Goal: Information Seeking & Learning: Understand process/instructions

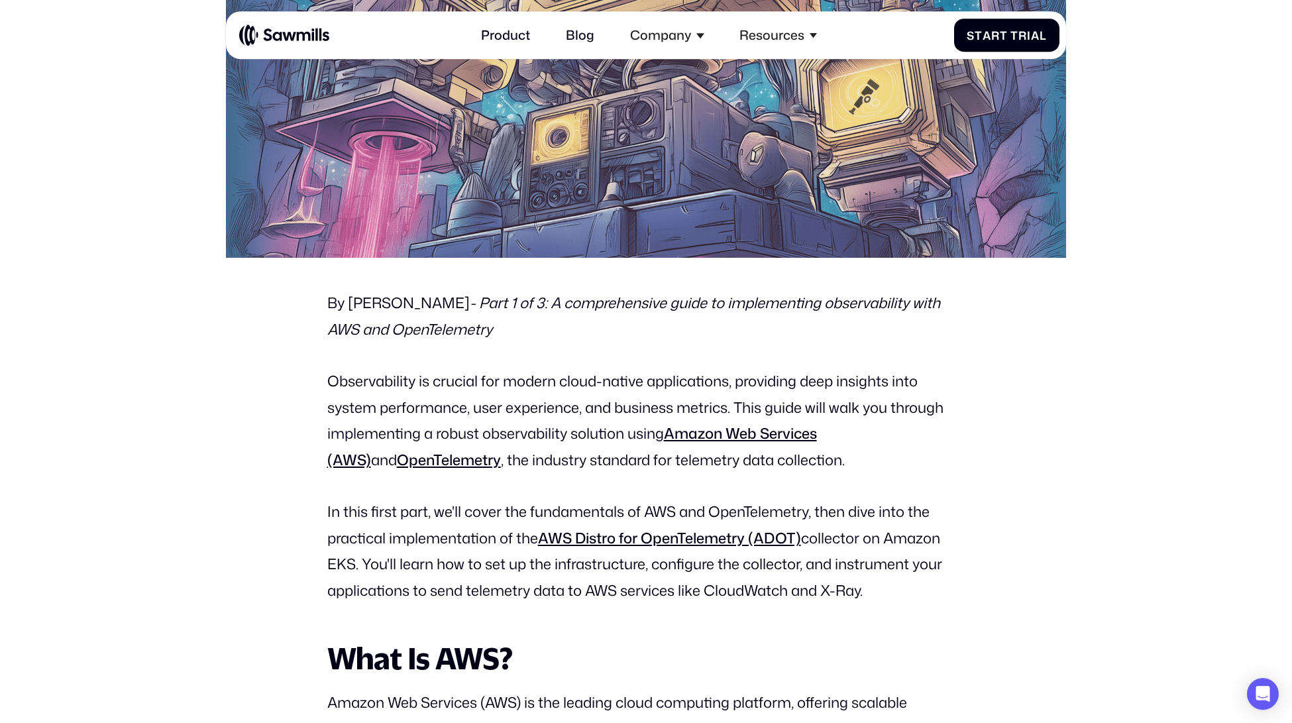
scroll to position [530, 0]
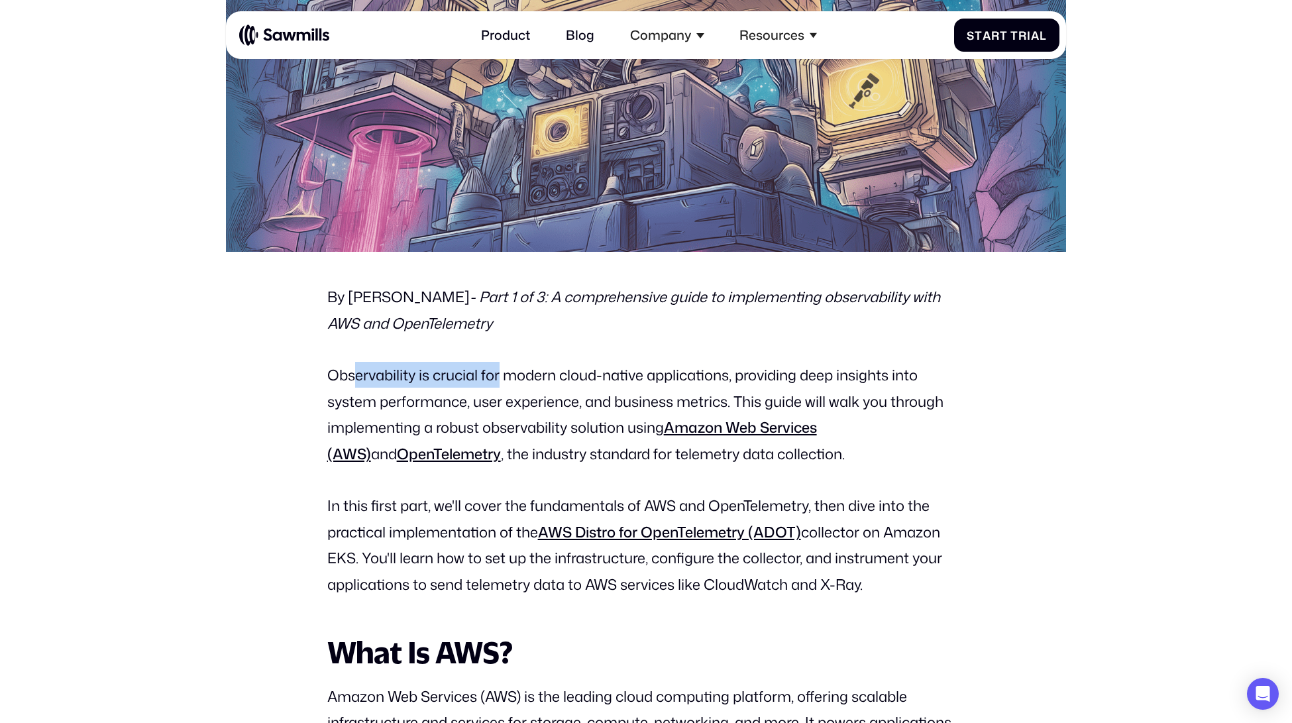
drag, startPoint x: 355, startPoint y: 381, endPoint x: 499, endPoint y: 387, distance: 144.5
click at [500, 387] on p "Observability is crucial for modern cloud-native applications, providing deep i…" at bounding box center [646, 414] width 638 height 105
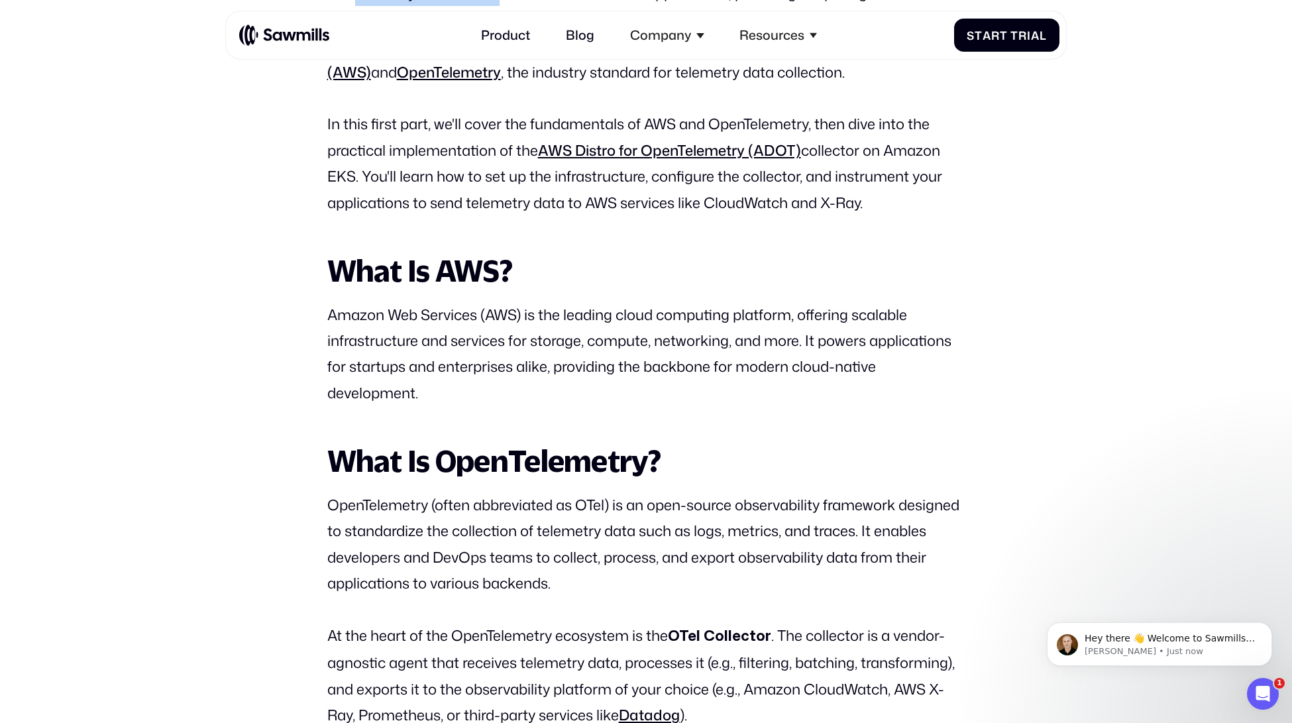
scroll to position [784, 0]
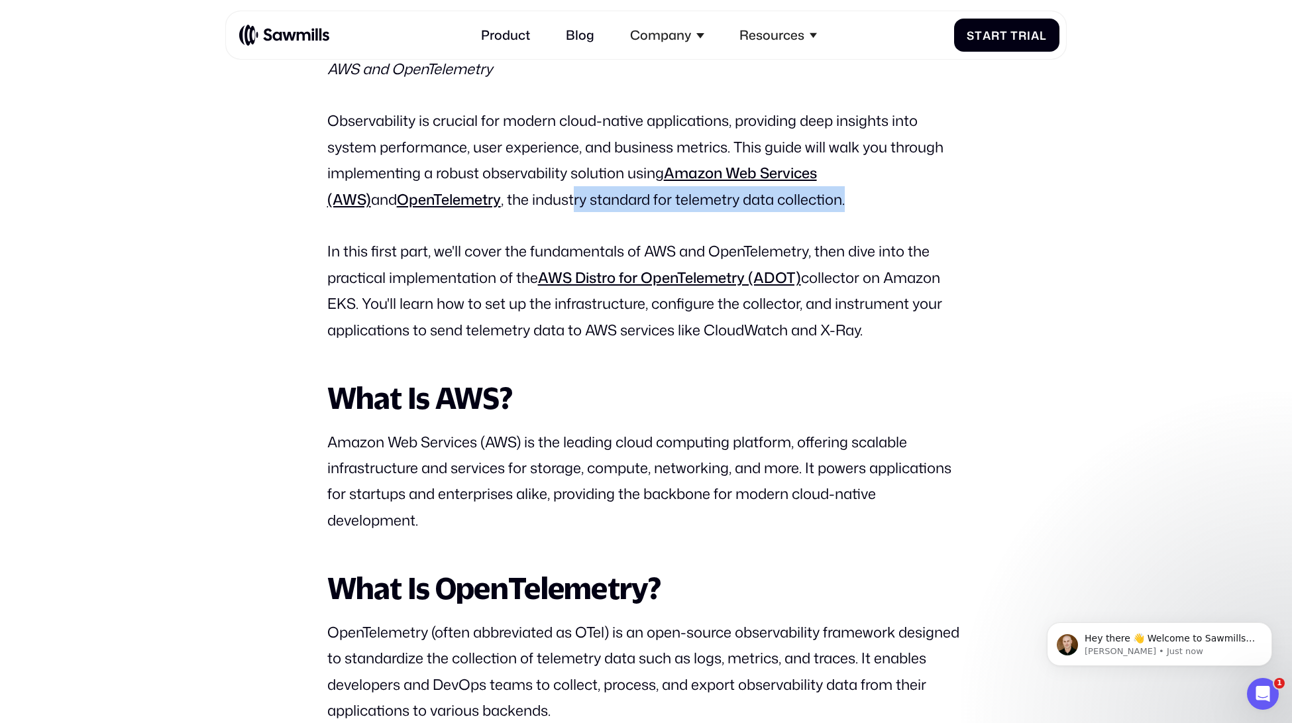
drag, startPoint x: 504, startPoint y: 210, endPoint x: 916, endPoint y: 215, distance: 412.0
click at [916, 212] on p "Observability is crucial for modern cloud-native applications, providing deep i…" at bounding box center [646, 159] width 638 height 105
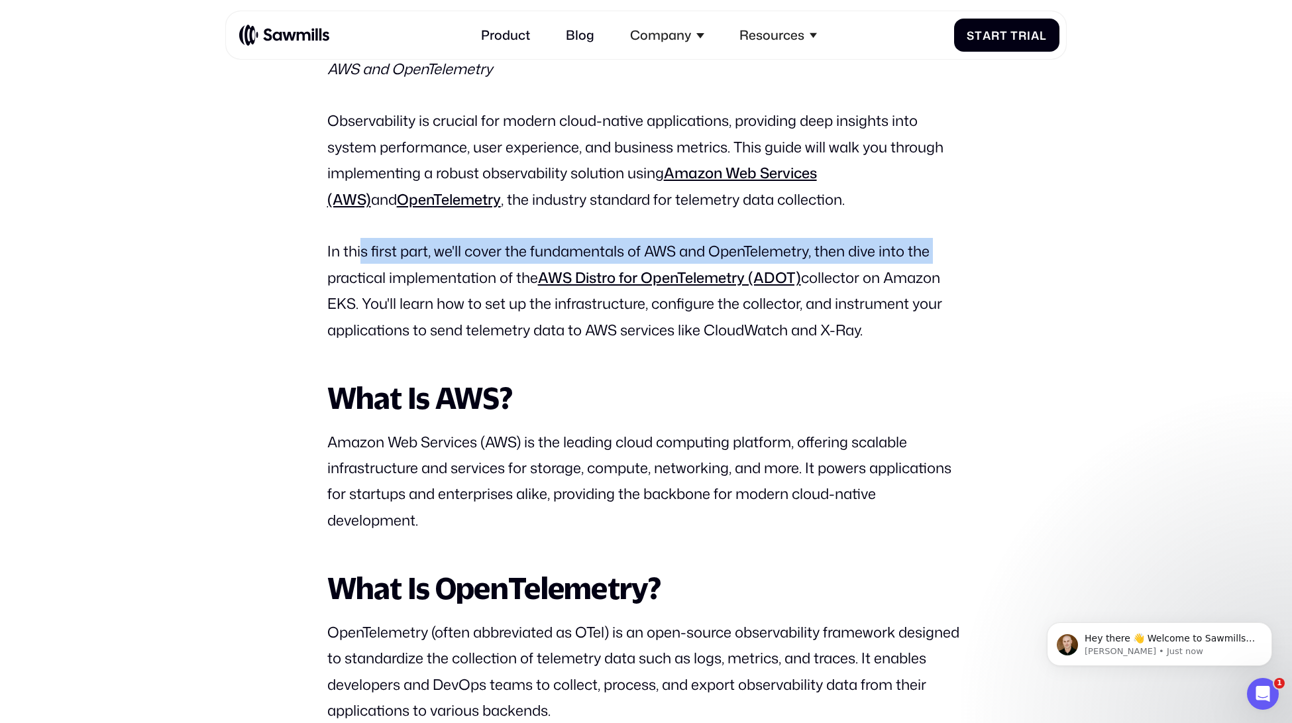
drag, startPoint x: 355, startPoint y: 256, endPoint x: 947, endPoint y: 272, distance: 591.7
click at [947, 272] on p "In this first part, we'll cover the fundamentals of AWS and OpenTelemetry, then…" at bounding box center [646, 290] width 638 height 105
drag, startPoint x: 825, startPoint y: 289, endPoint x: 881, endPoint y: 333, distance: 71.7
click at [881, 333] on p "In this first part, we'll cover the fundamentals of AWS and OpenTelemetry, then…" at bounding box center [646, 290] width 638 height 105
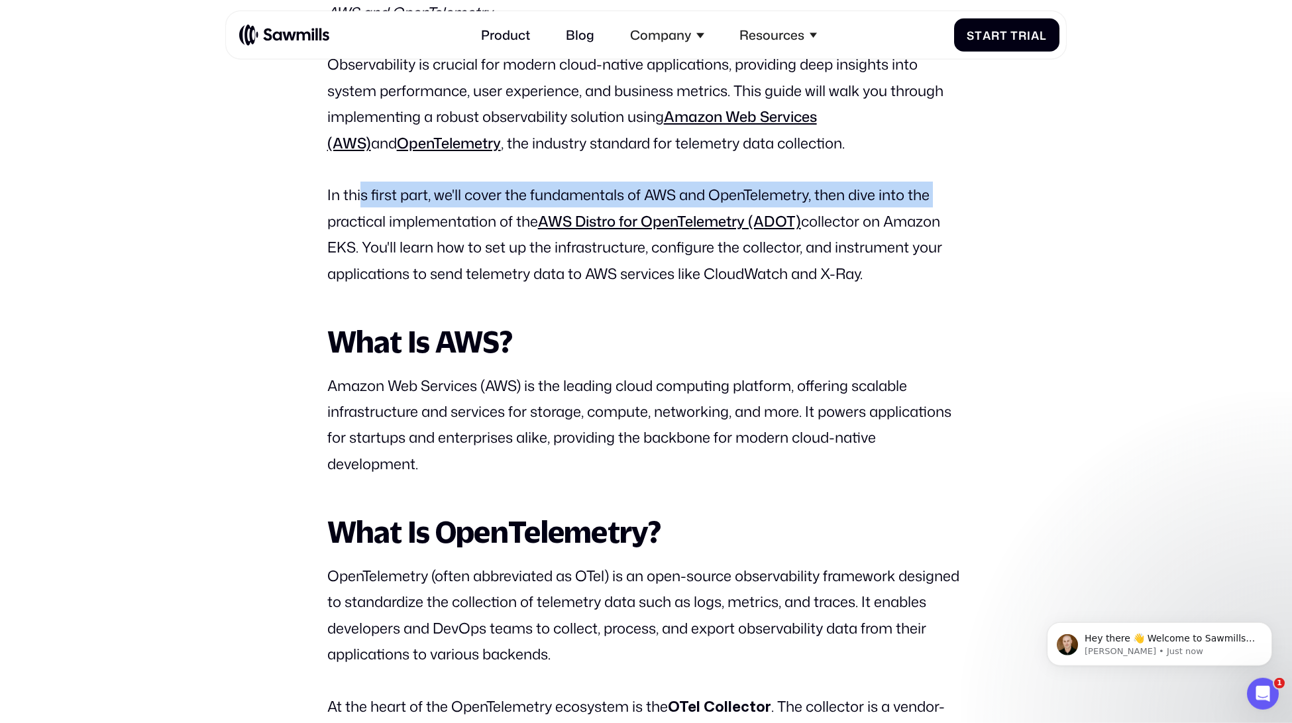
scroll to position [901, 0]
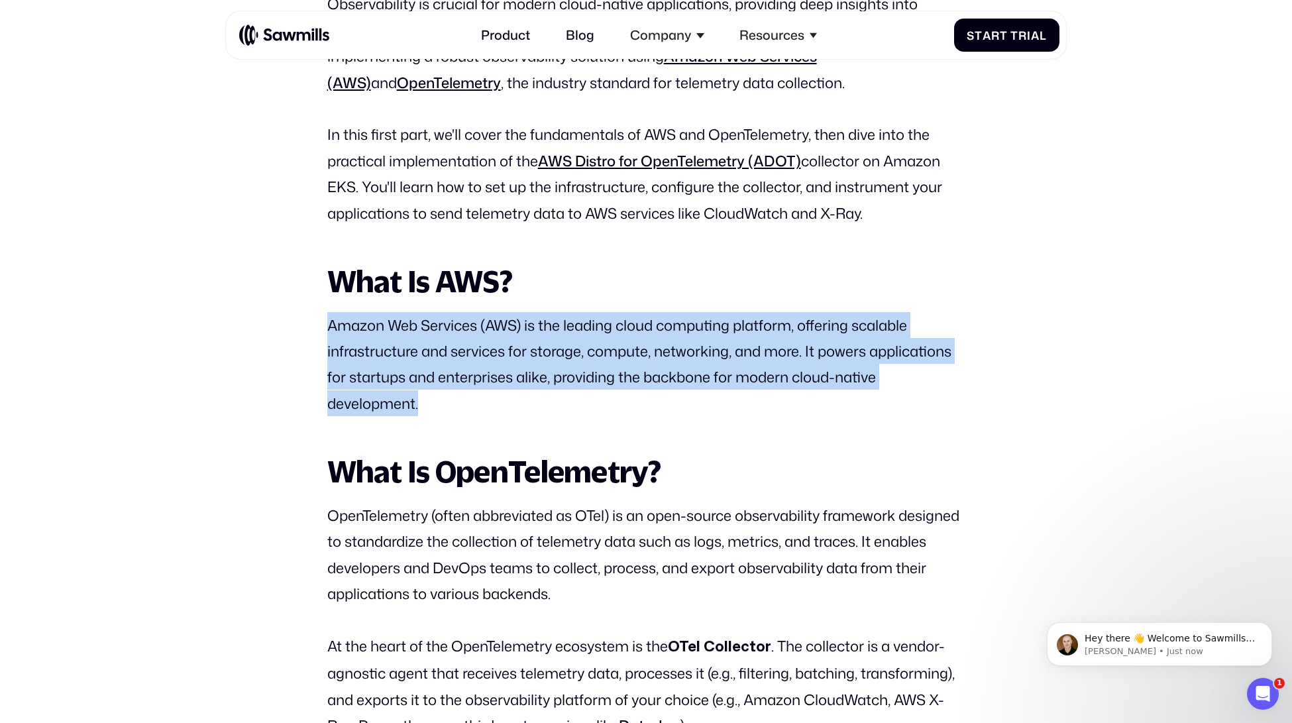
drag, startPoint x: 342, startPoint y: 341, endPoint x: 417, endPoint y: 422, distance: 109.7
click at [417, 417] on p "Amazon Web Services (AWS) is the leading cloud computing platform, offering sca…" at bounding box center [646, 364] width 638 height 105
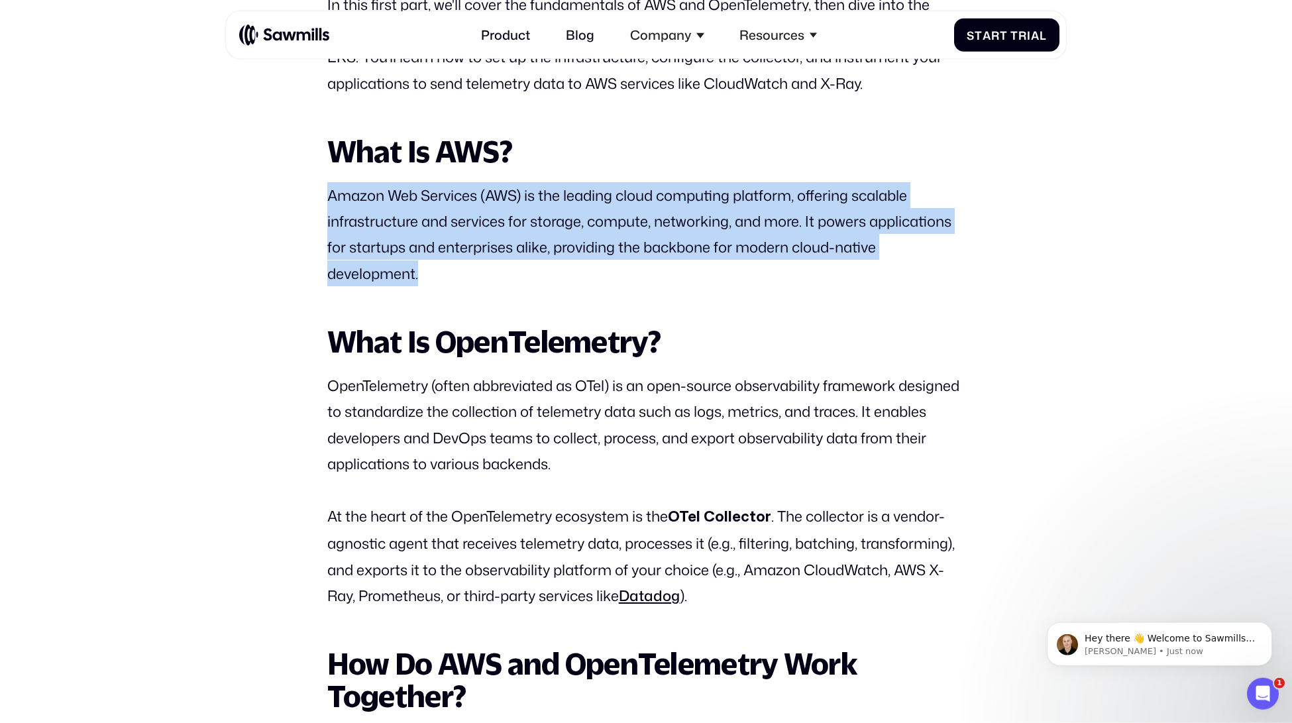
scroll to position [1081, 0]
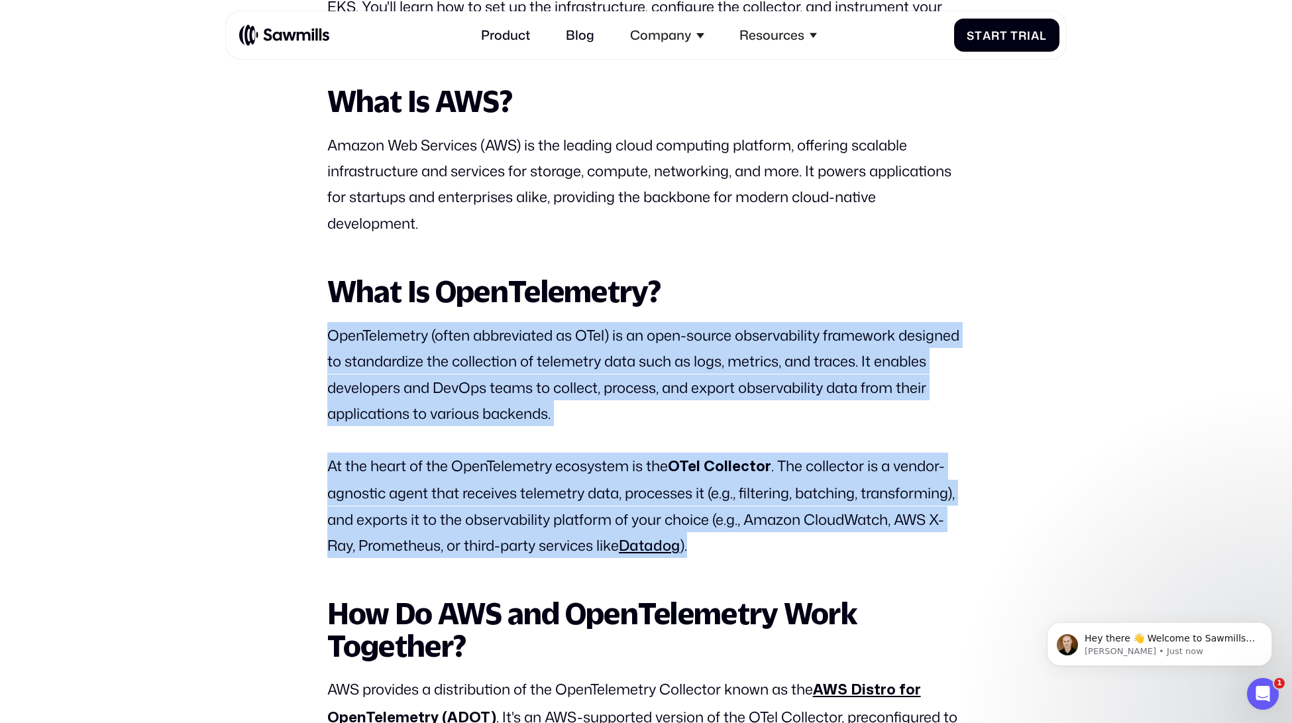
drag, startPoint x: 328, startPoint y: 345, endPoint x: 710, endPoint y: 565, distance: 440.9
click at [712, 558] on p "At the heart of the OpenTelemetry ecosystem is the OTel Collector . The collect…" at bounding box center [646, 505] width 638 height 106
drag, startPoint x: 712, startPoint y: 565, endPoint x: 314, endPoint y: 345, distance: 454.8
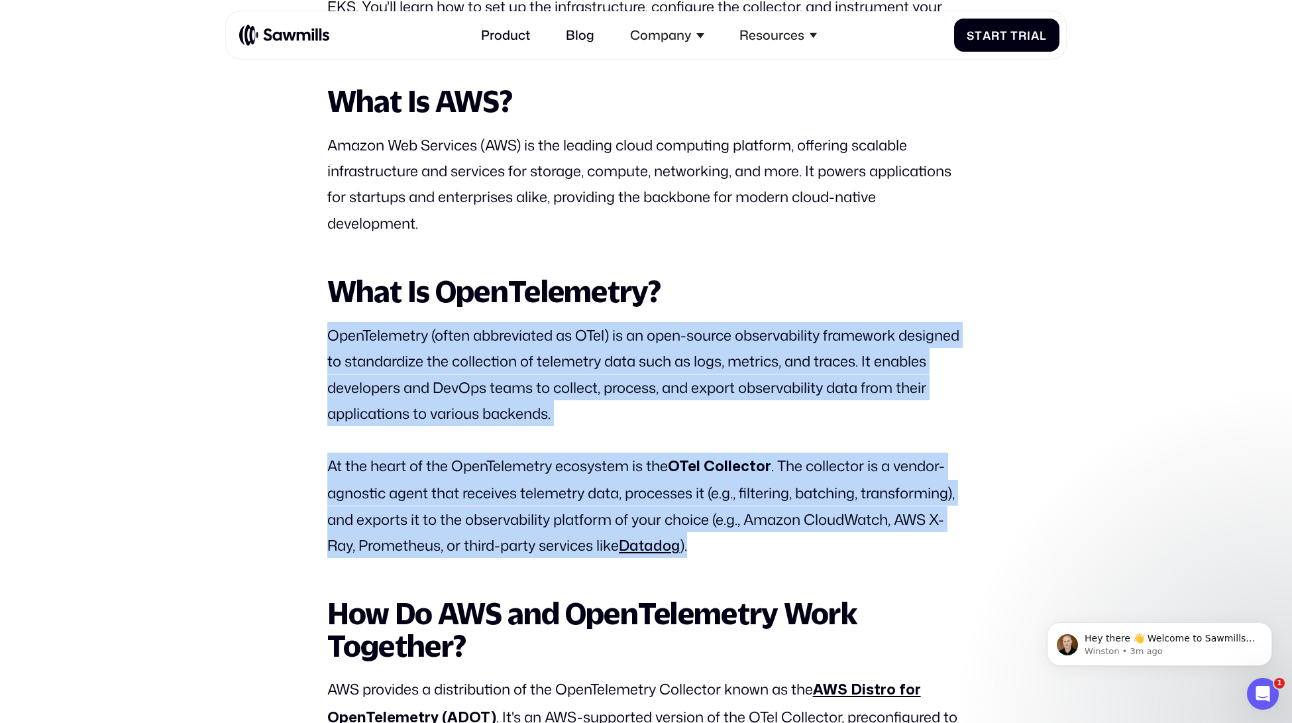
click at [487, 376] on p "OpenTelemetry (often abbreviated as OTel) is an open-source observability frame…" at bounding box center [646, 374] width 638 height 105
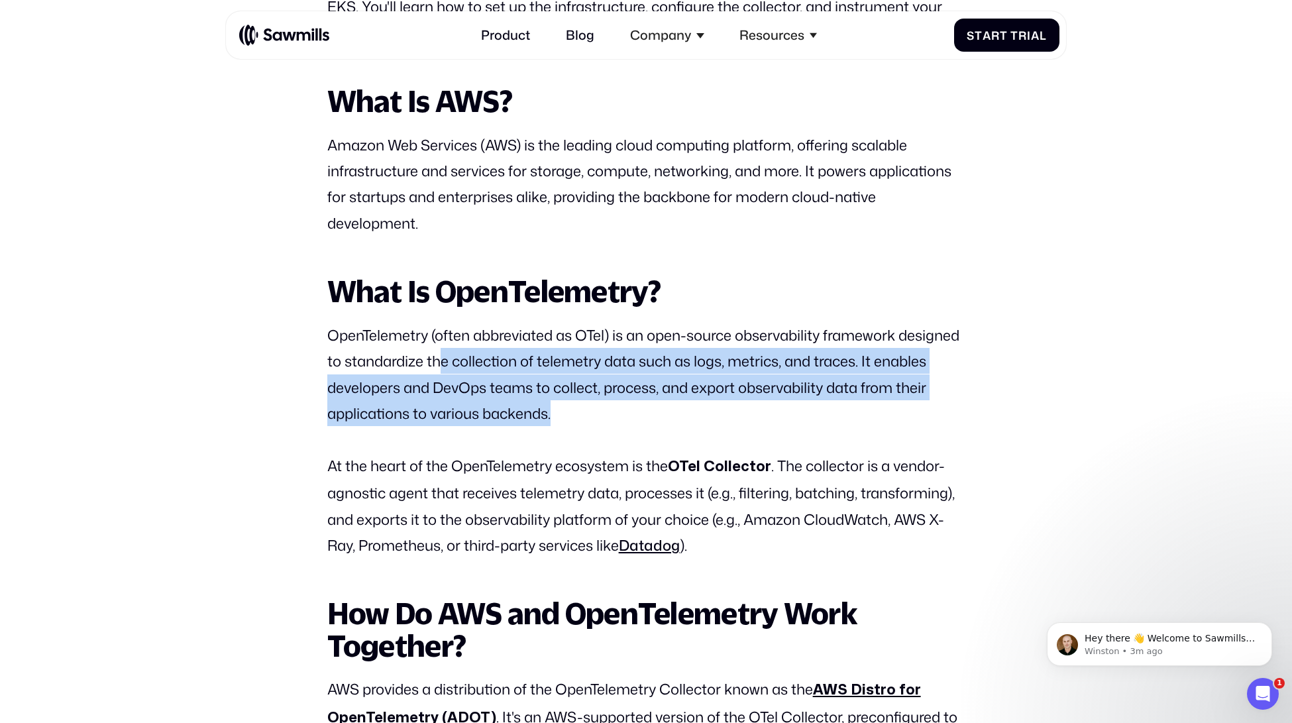
drag, startPoint x: 505, startPoint y: 372, endPoint x: 586, endPoint y: 433, distance: 102.1
click at [586, 427] on p "OpenTelemetry (often abbreviated as OTel) is an open-source observability frame…" at bounding box center [646, 374] width 638 height 105
click at [429, 403] on p "OpenTelemetry (often abbreviated as OTel) is an open-source observability frame…" at bounding box center [646, 374] width 638 height 105
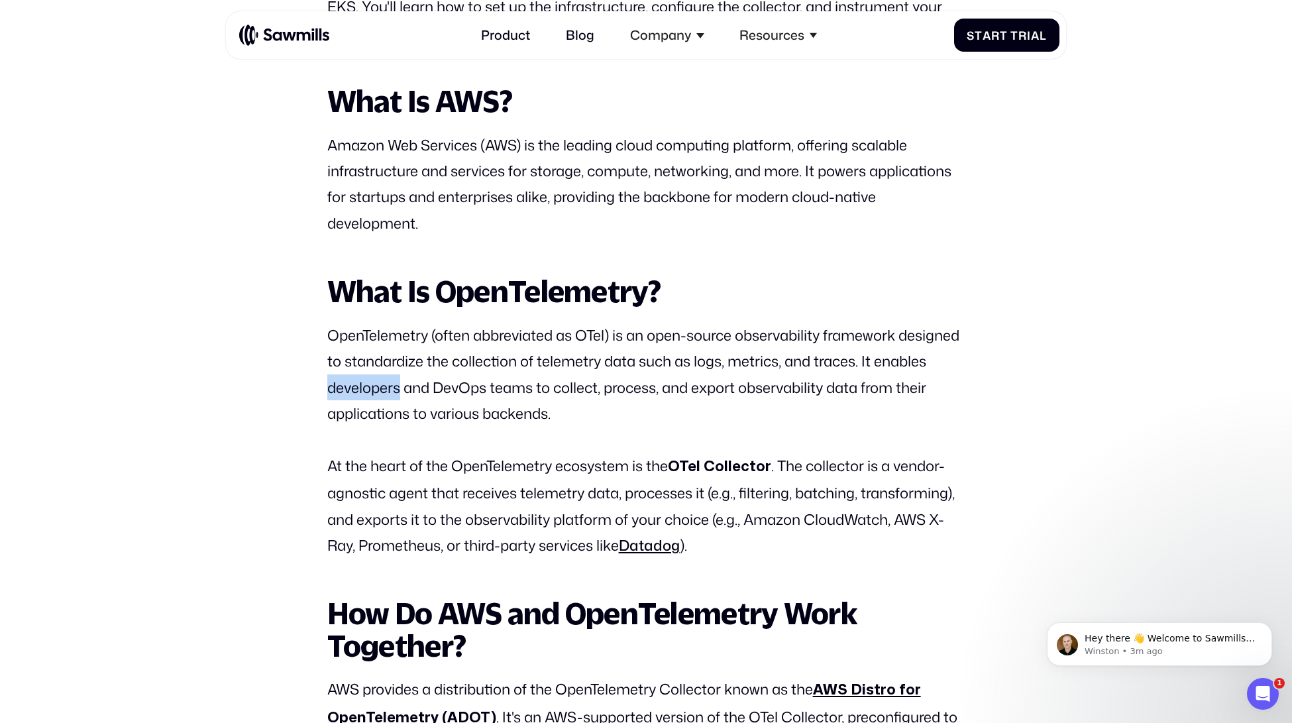
click at [429, 403] on p "OpenTelemetry (often abbreviated as OTel) is an open-source observability frame…" at bounding box center [646, 374] width 638 height 105
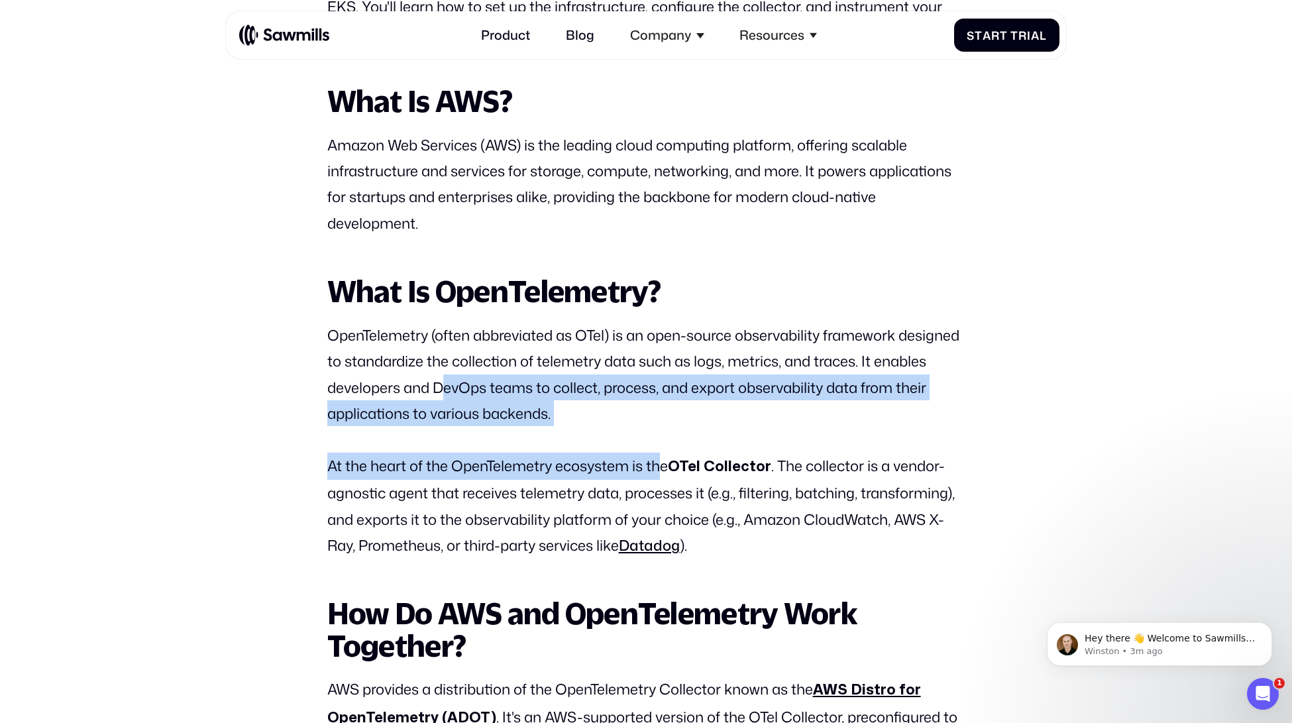
drag, startPoint x: 495, startPoint y: 399, endPoint x: 660, endPoint y: 491, distance: 188.3
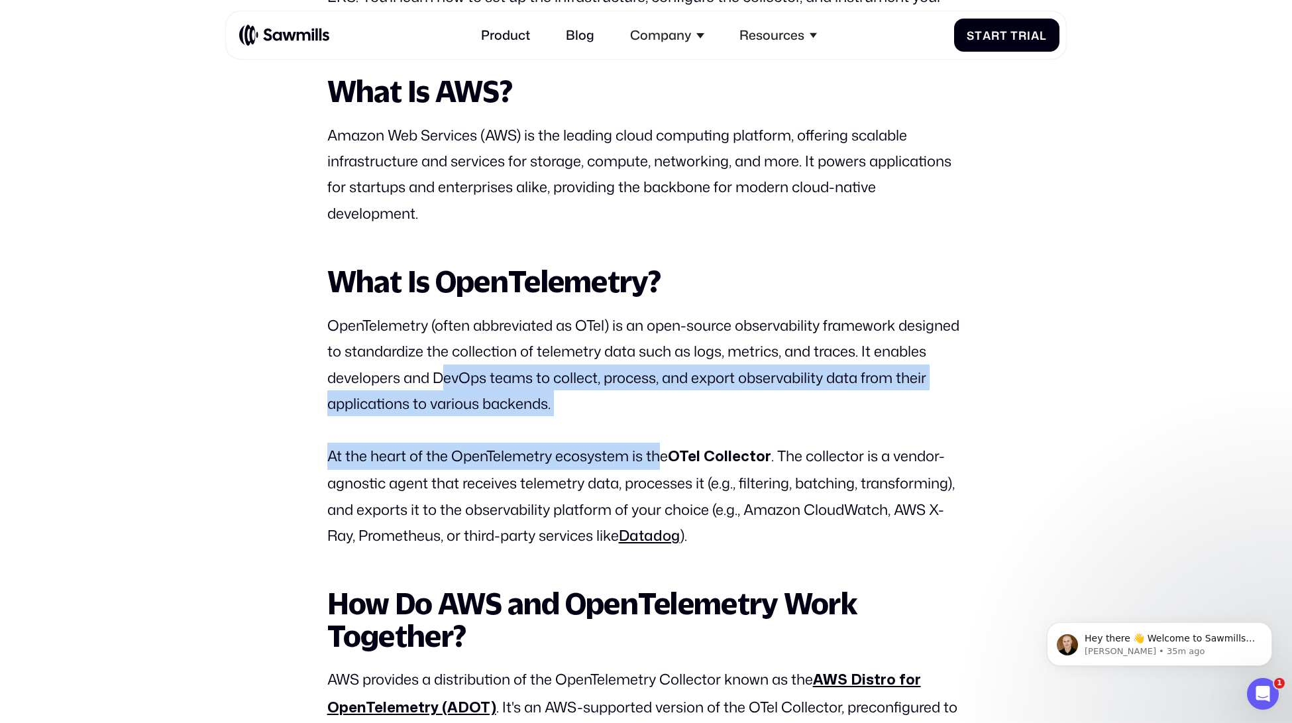
scroll to position [1134, 0]
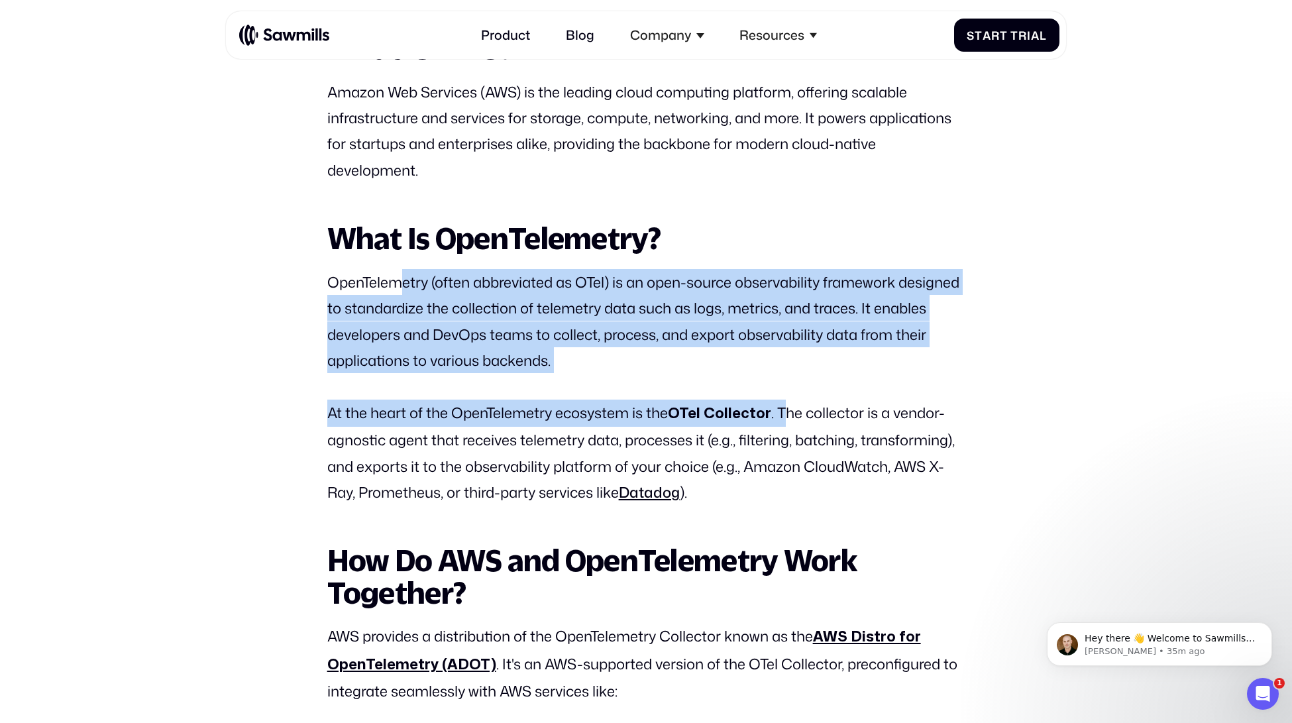
drag, startPoint x: 399, startPoint y: 292, endPoint x: 790, endPoint y: 430, distance: 415.0
click at [359, 426] on p "At the heart of the OpenTelemetry ecosystem is the OTel Collector . The collect…" at bounding box center [646, 452] width 638 height 106
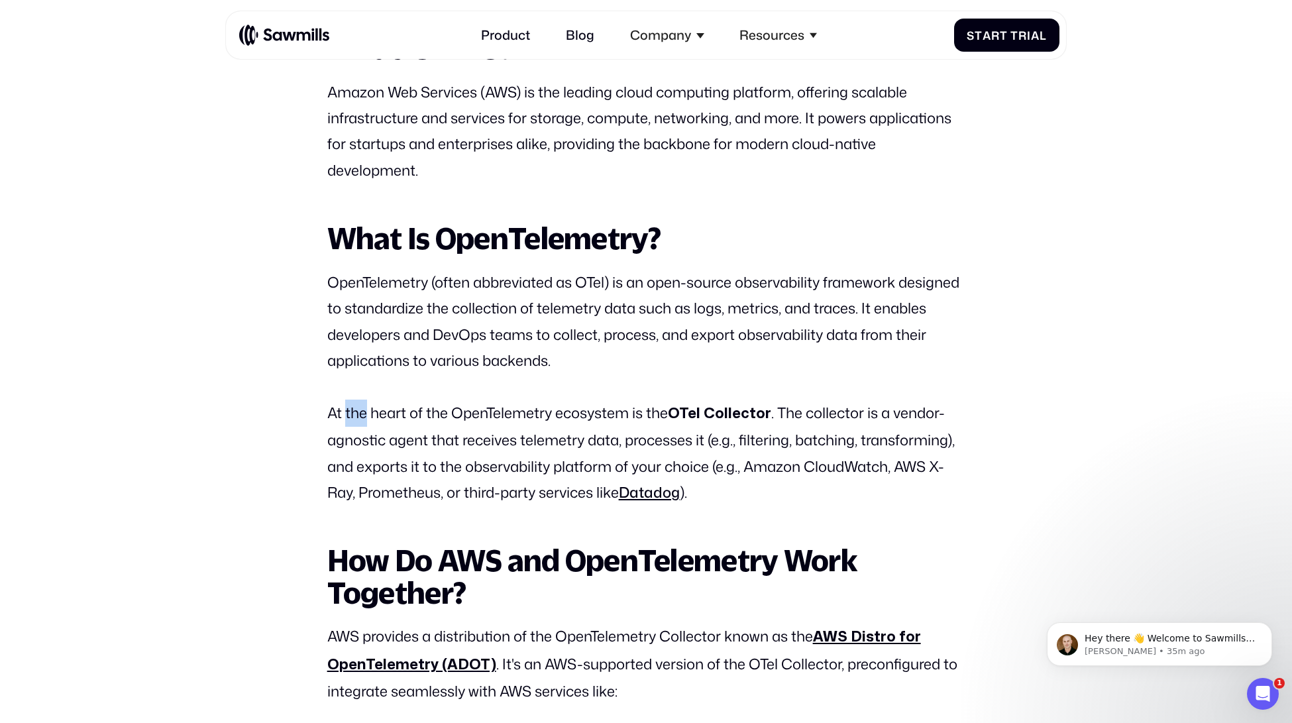
click at [359, 426] on p "At the heart of the OpenTelemetry ecosystem is the OTel Collector . The collect…" at bounding box center [646, 452] width 638 height 106
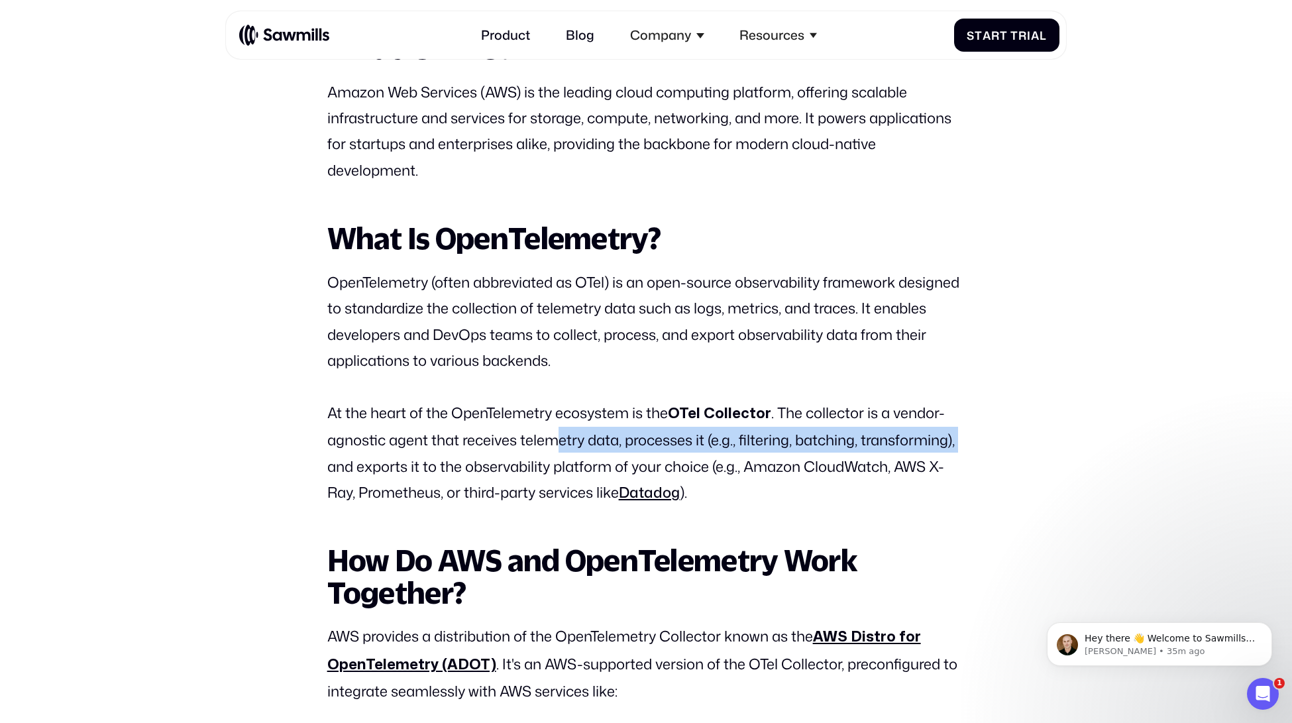
drag, startPoint x: 561, startPoint y: 440, endPoint x: 976, endPoint y: 444, distance: 415.3
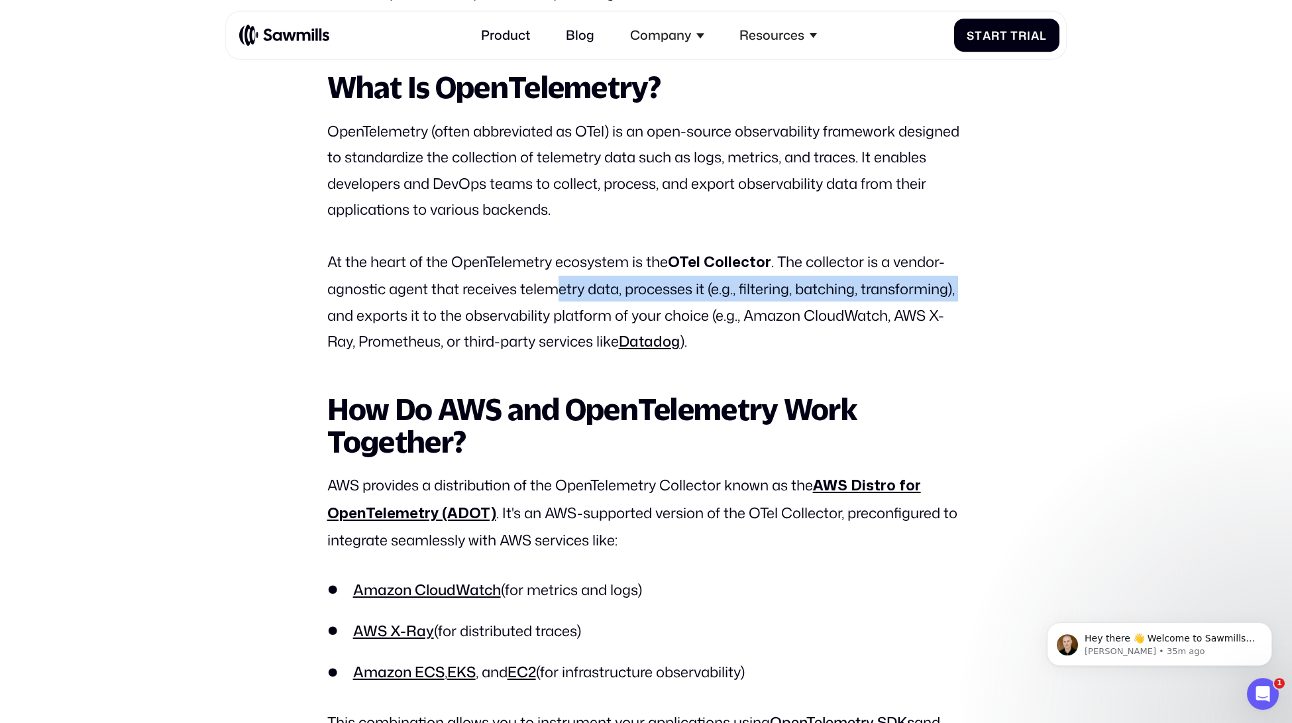
scroll to position [1314, 0]
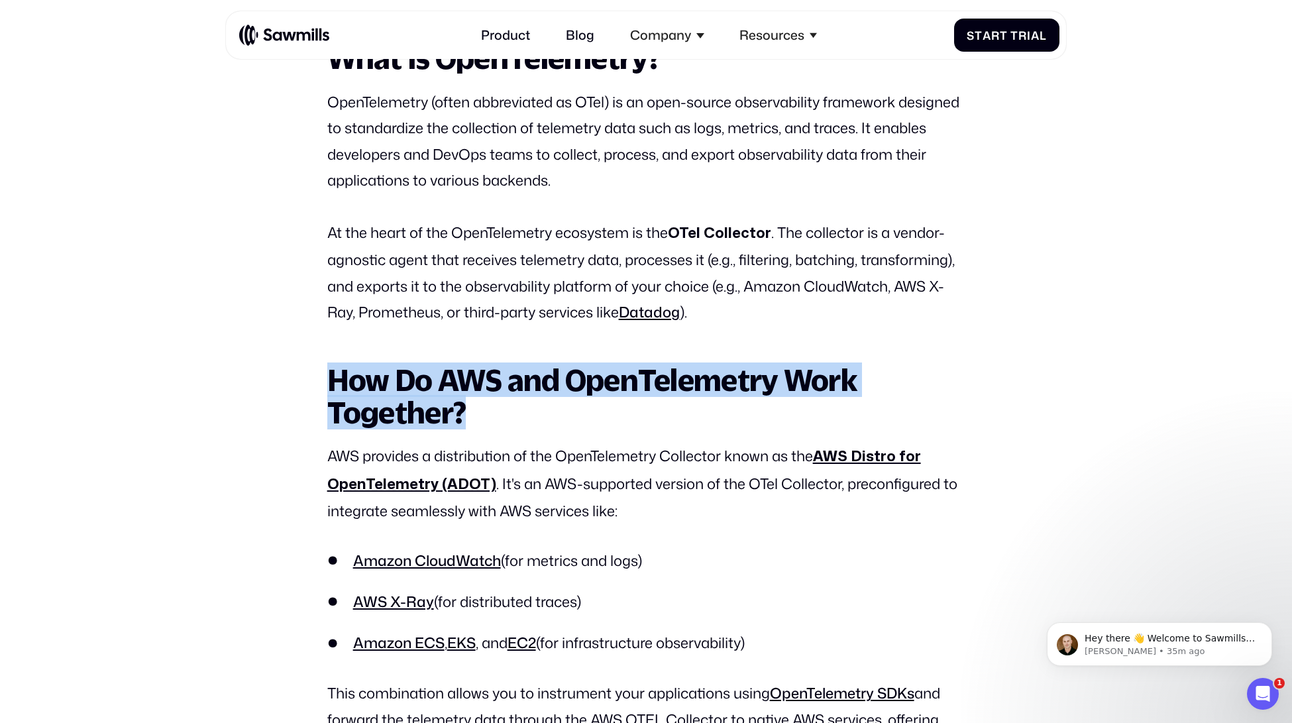
drag, startPoint x: 334, startPoint y: 396, endPoint x: 468, endPoint y: 436, distance: 139.8
click at [468, 429] on h2 "How Do AWS and OpenTelemetry Work Together?" at bounding box center [646, 396] width 638 height 65
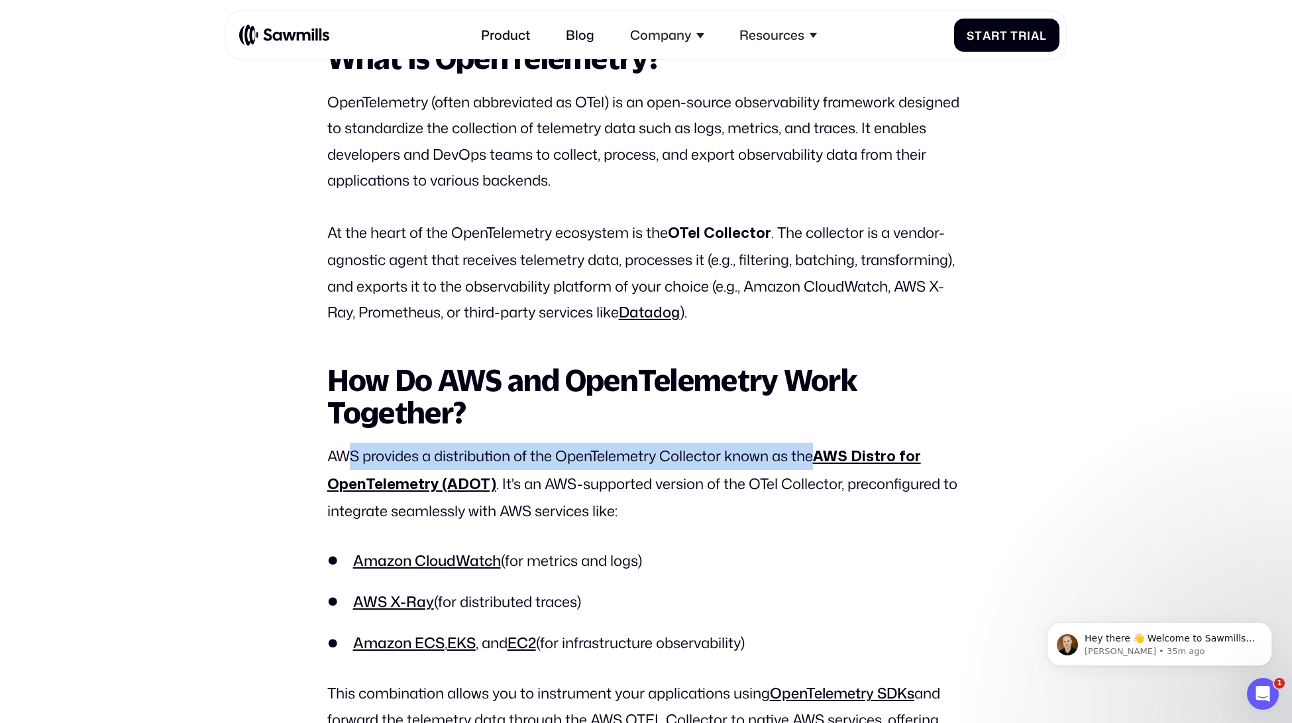
drag, startPoint x: 341, startPoint y: 470, endPoint x: 816, endPoint y: 480, distance: 475.0
click at [816, 480] on p "AWS provides a distribution of the OpenTelemetry Collector known as the AWS Dis…" at bounding box center [646, 482] width 638 height 81
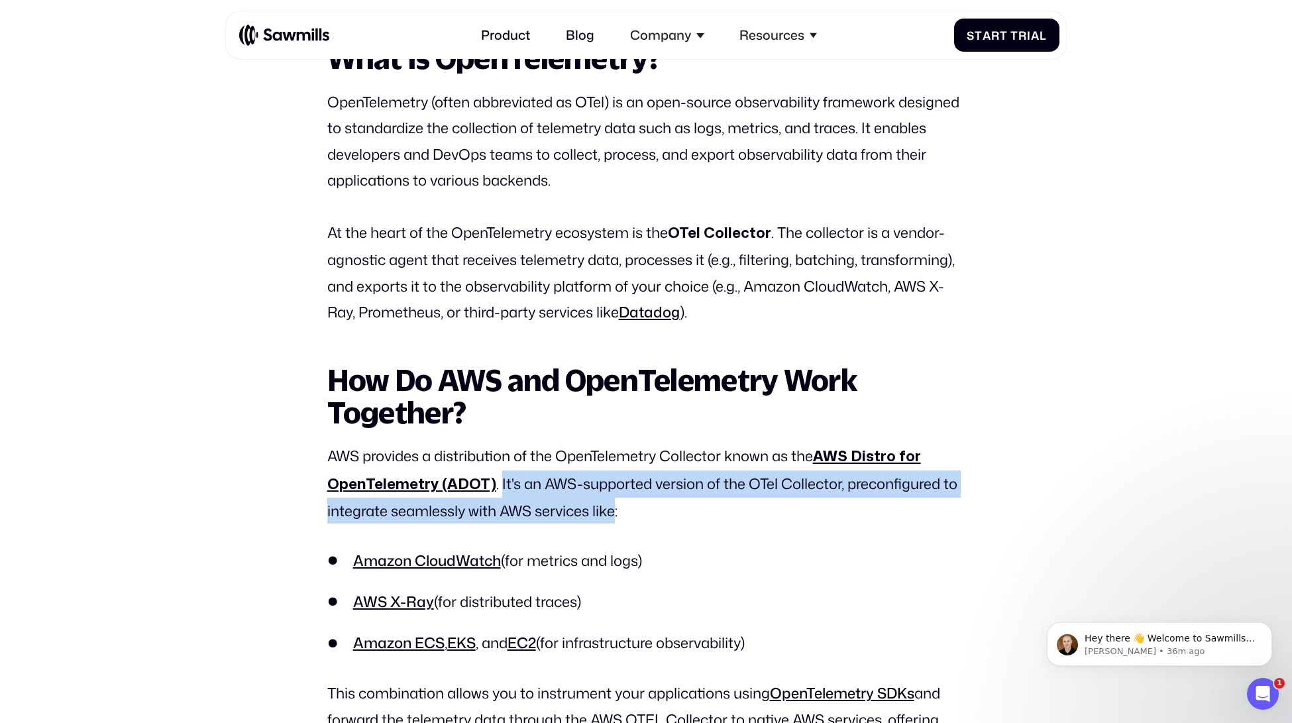
drag, startPoint x: 495, startPoint y: 499, endPoint x: 618, endPoint y: 535, distance: 127.5
click at [618, 523] on p "AWS provides a distribution of the OpenTelemetry Collector known as the AWS Dis…" at bounding box center [646, 482] width 638 height 81
drag, startPoint x: 510, startPoint y: 577, endPoint x: 643, endPoint y: 586, distance: 133.4
click at [643, 586] on ul "Amazon CloudWatch (for metrics and logs) AWS X-Ray (for distributed traces) Ama…" at bounding box center [646, 602] width 638 height 104
drag, startPoint x: 440, startPoint y: 620, endPoint x: 600, endPoint y: 619, distance: 160.3
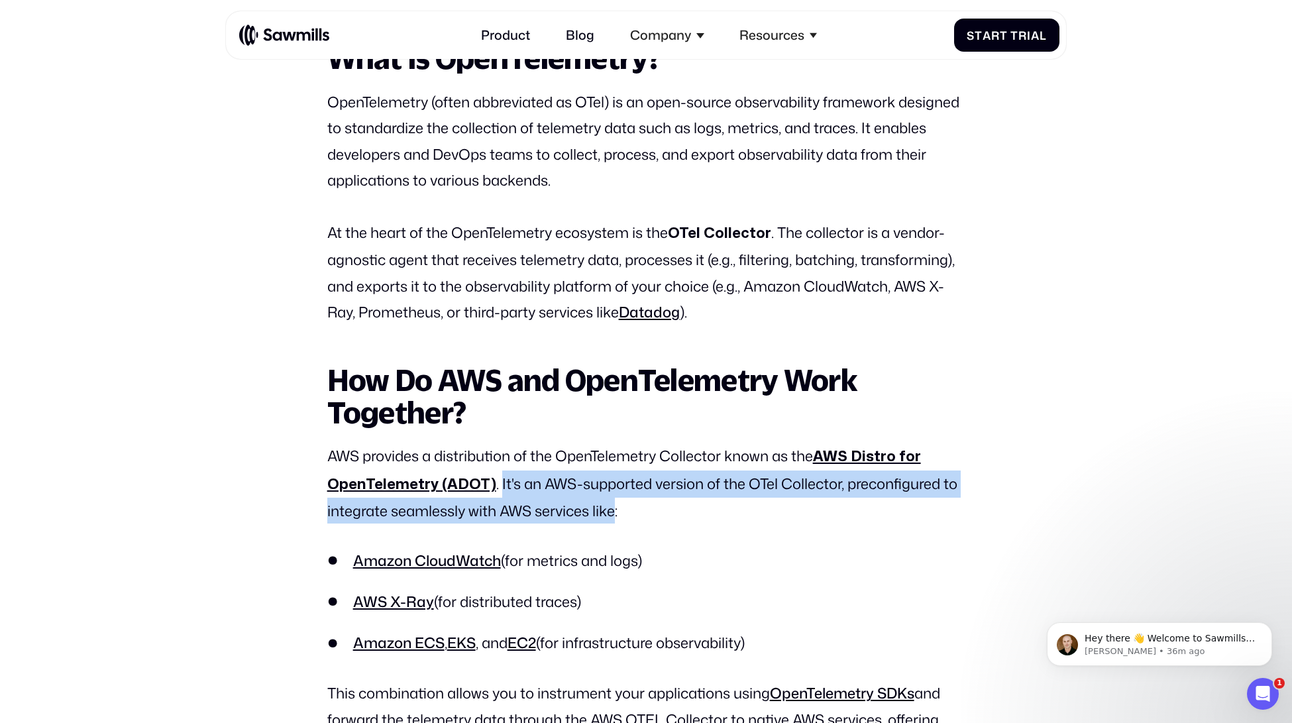
click at [600, 613] on li "AWS X-Ray (for distributed traces)" at bounding box center [646, 602] width 638 height 22
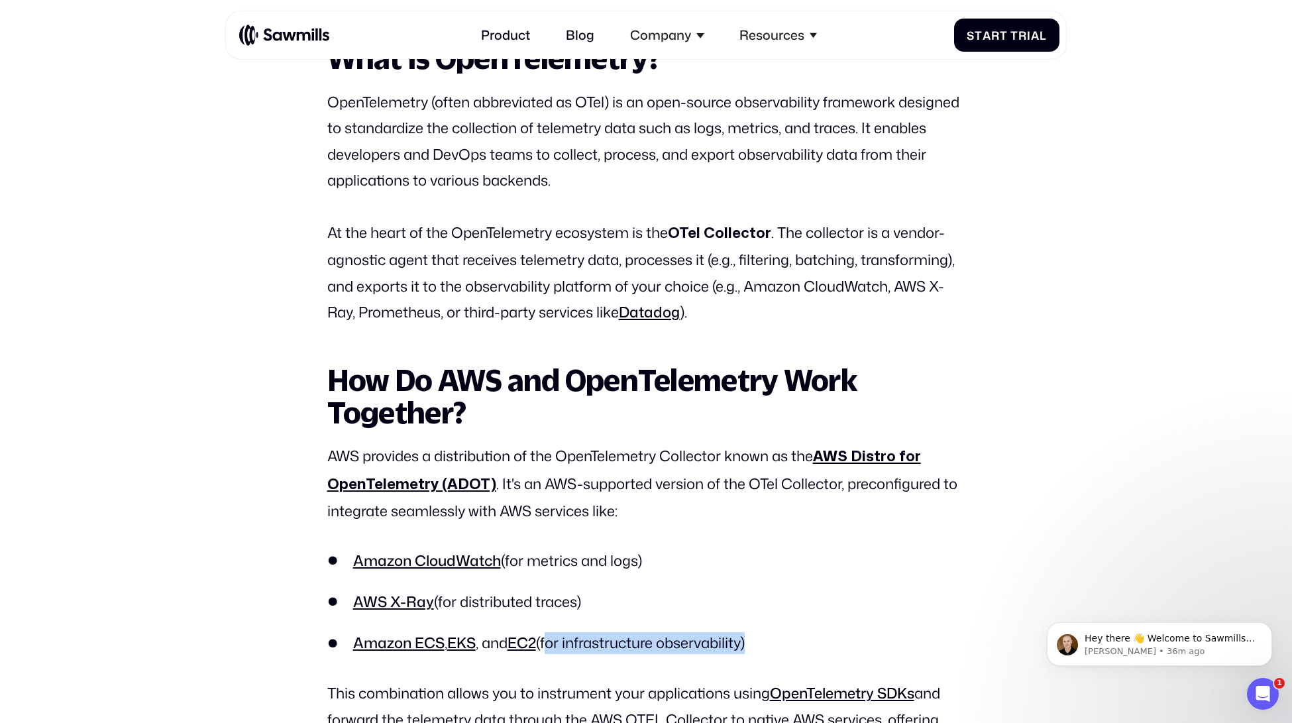
drag, startPoint x: 550, startPoint y: 658, endPoint x: 755, endPoint y: 660, distance: 204.7
click at [755, 654] on li "Amazon ECS , EKS , and EC2 (for infrastructure observability)" at bounding box center [646, 643] width 638 height 22
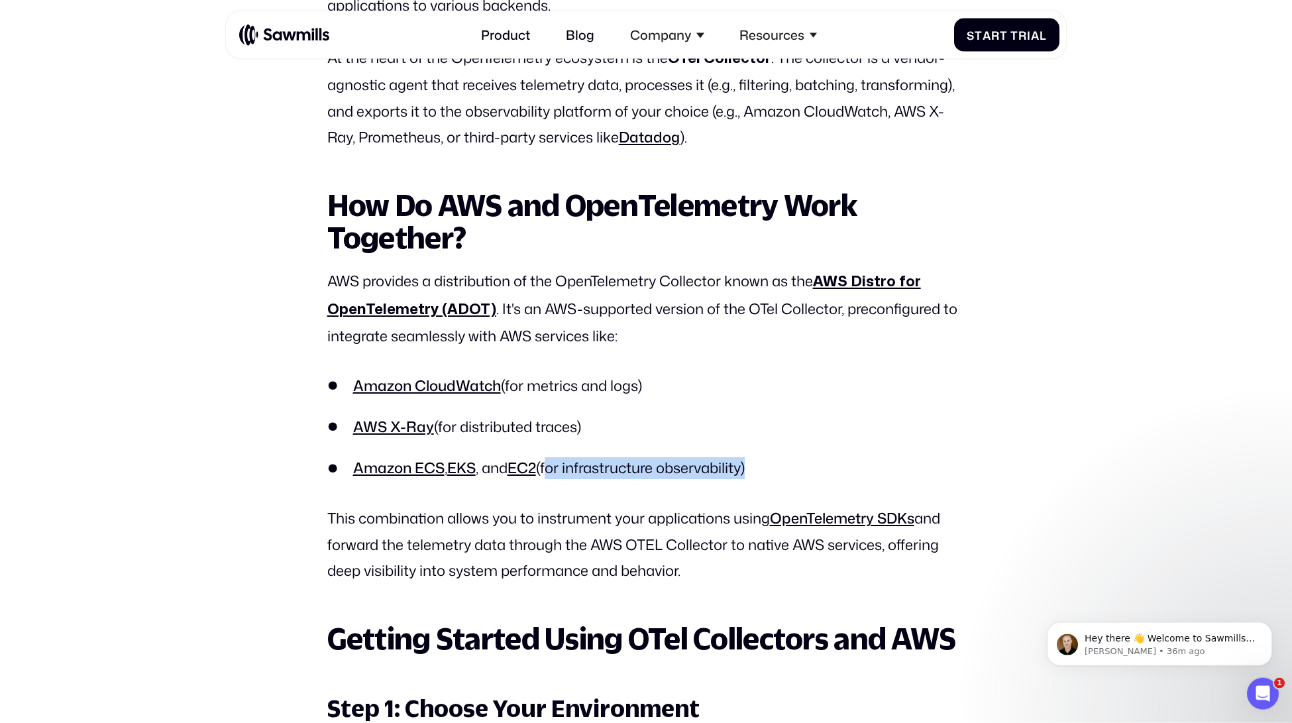
scroll to position [1494, 0]
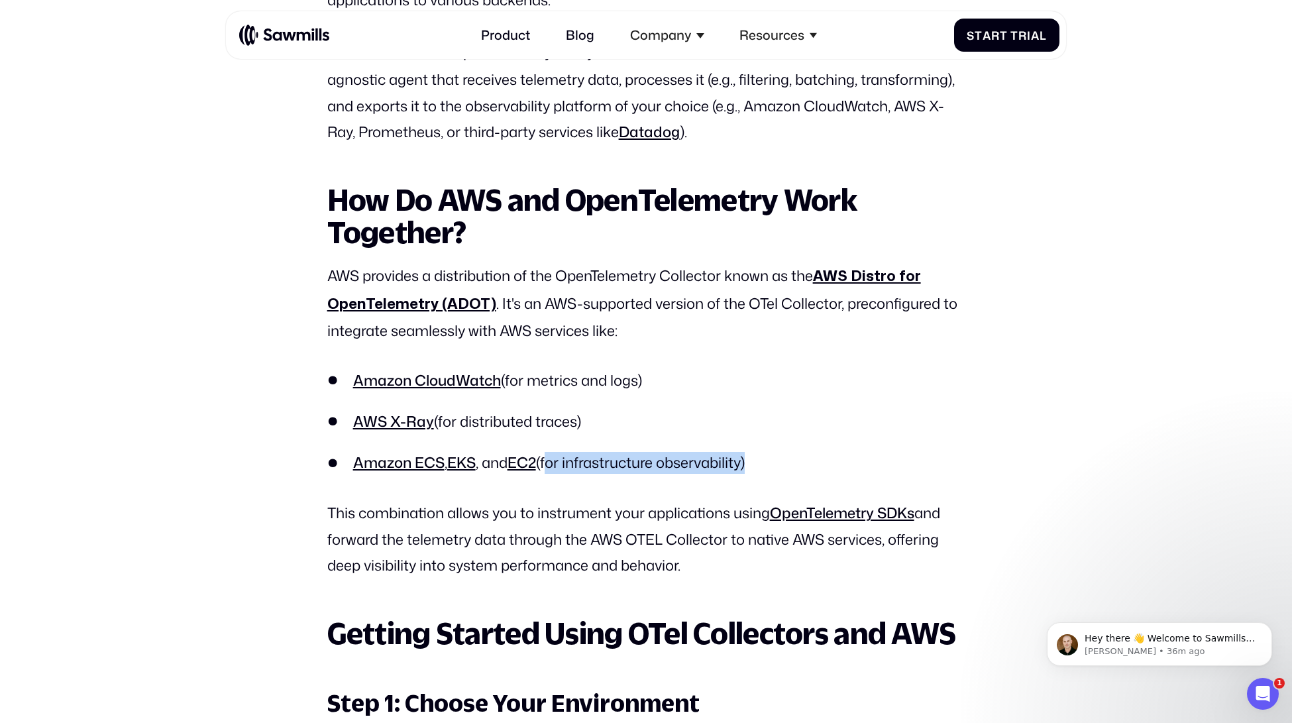
drag, startPoint x: 326, startPoint y: 525, endPoint x: 689, endPoint y: 589, distance: 368.6
click at [689, 578] on p "This combination allows you to instrument your applications using OpenTelemetry…" at bounding box center [646, 538] width 638 height 78
click at [692, 578] on p "This combination allows you to instrument your applications using OpenTelemetry…" at bounding box center [646, 538] width 638 height 78
drag, startPoint x: 692, startPoint y: 587, endPoint x: 329, endPoint y: 532, distance: 367.1
click at [329, 532] on p "This combination allows you to instrument your applications using OpenTelemetry…" at bounding box center [646, 538] width 638 height 78
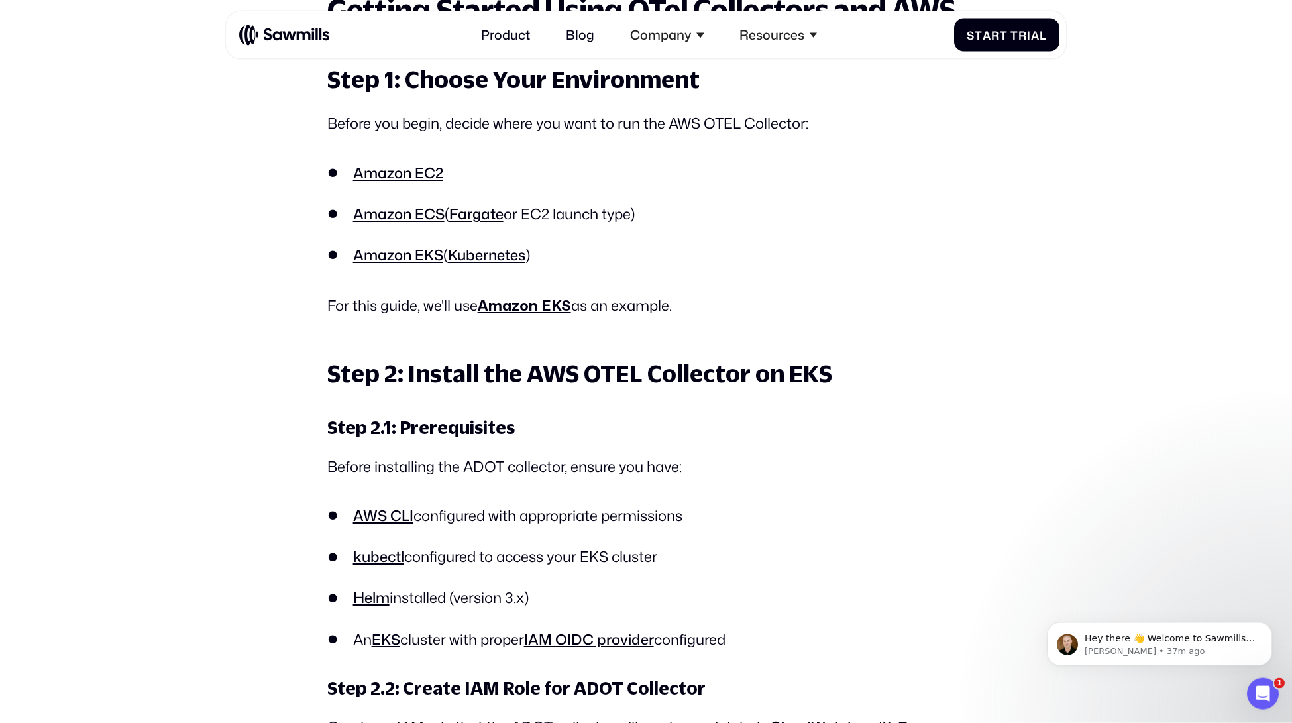
scroll to position [2120, 0]
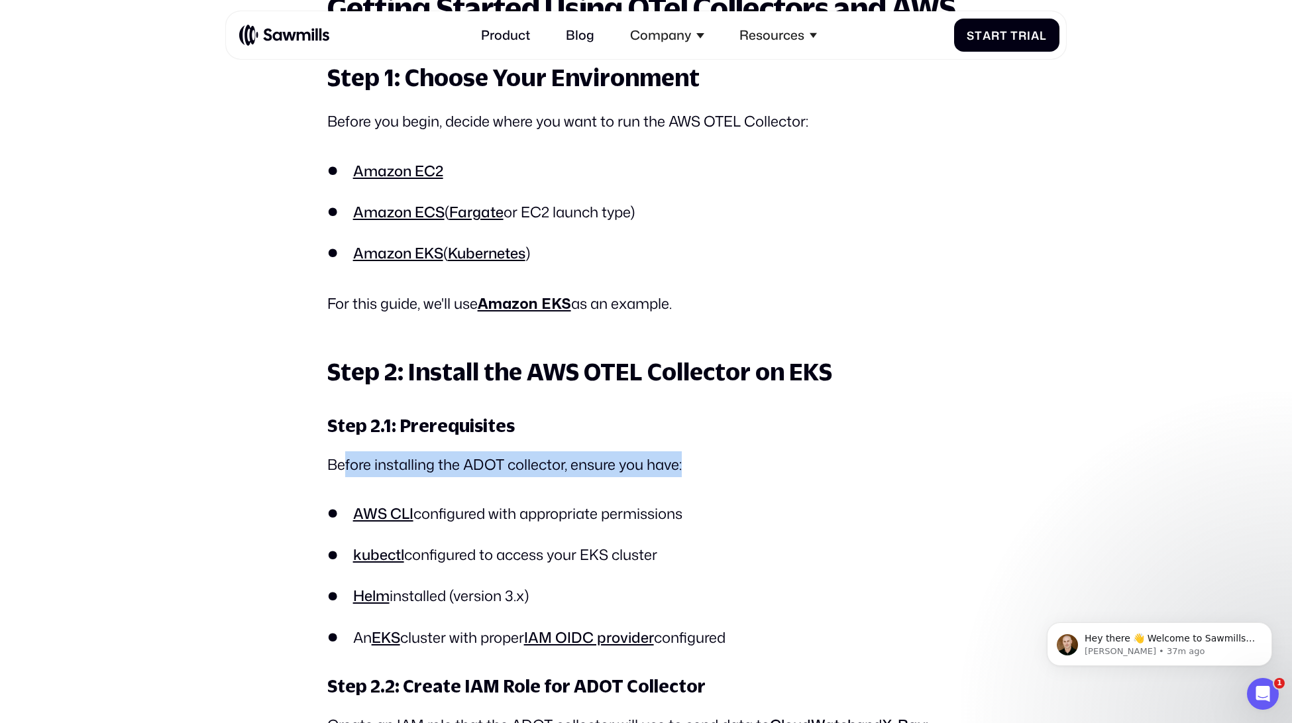
drag, startPoint x: 344, startPoint y: 486, endPoint x: 714, endPoint y: 489, distance: 369.6
click at [714, 477] on p "Before installing the ADOT collector, ensure you have:" at bounding box center [646, 464] width 638 height 26
drag, startPoint x: 464, startPoint y: 526, endPoint x: 711, endPoint y: 546, distance: 247.9
click at [711, 546] on ul "AWS CLI configured with appropriate permissions kubectl configured to access yo…" at bounding box center [646, 575] width 638 height 145
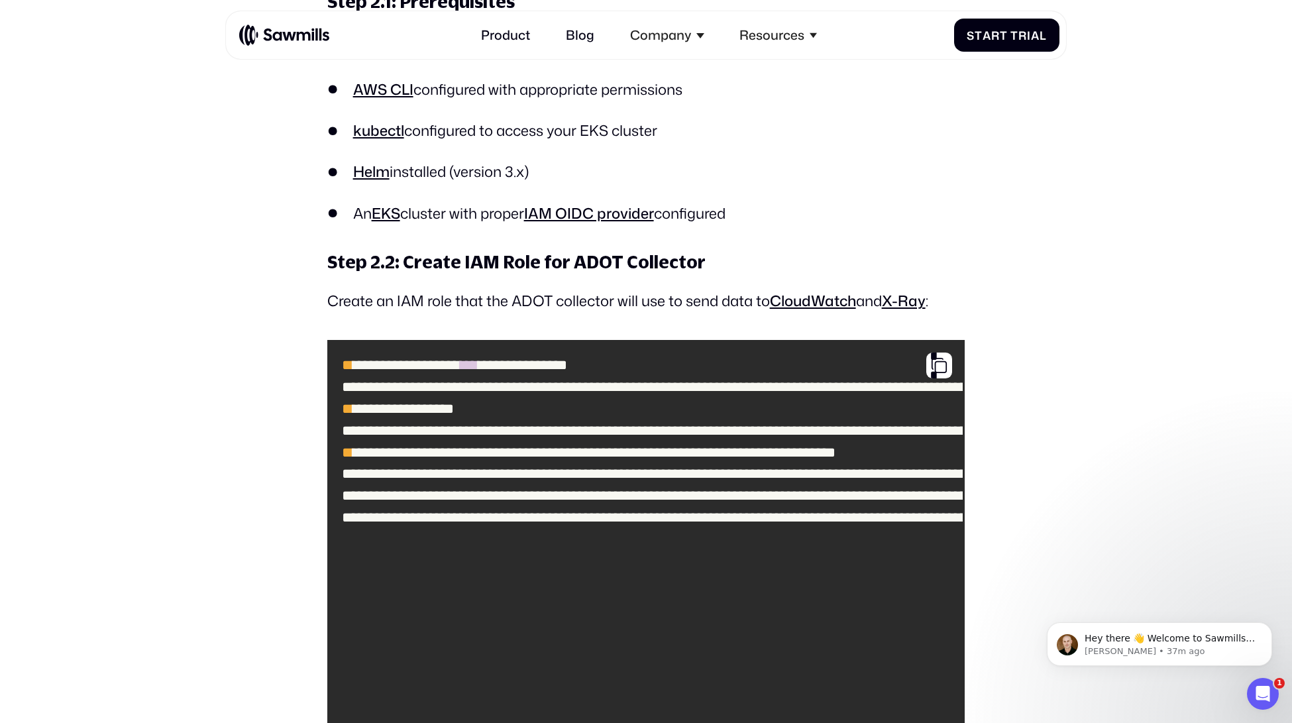
scroll to position [2671, 0]
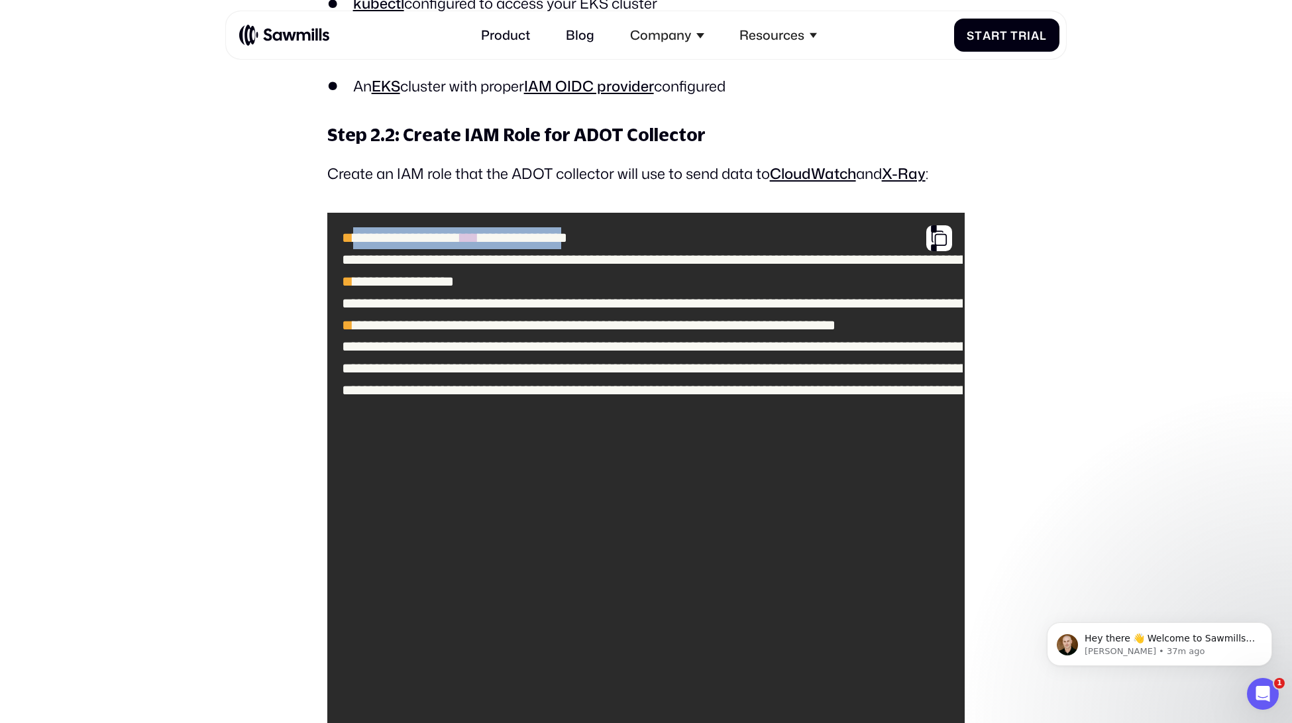
drag, startPoint x: 356, startPoint y: 254, endPoint x: 666, endPoint y: 266, distance: 310.2
drag, startPoint x: 422, startPoint y: 270, endPoint x: 593, endPoint y: 347, distance: 188.2
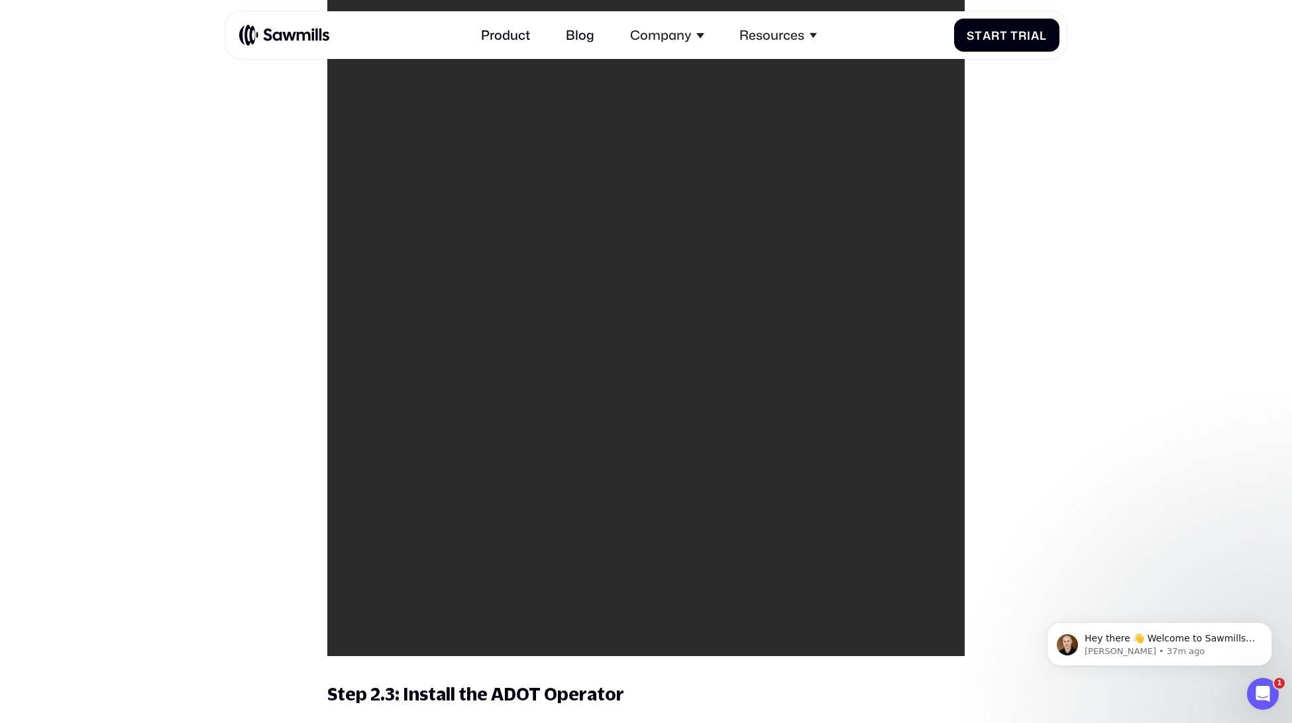
scroll to position [3942, 0]
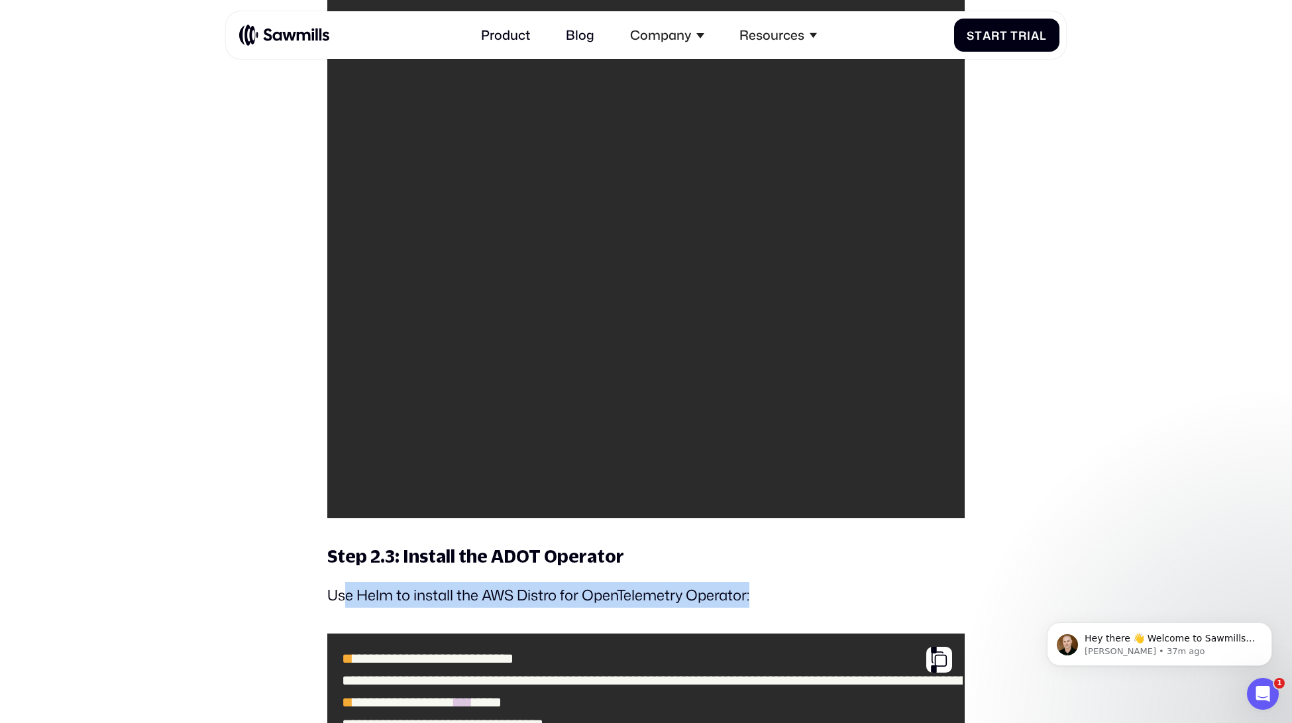
drag, startPoint x: 342, startPoint y: 619, endPoint x: 764, endPoint y: 626, distance: 422.6
click at [764, 607] on p "Use Helm to install the AWS Distro for OpenTelemetry Operator:" at bounding box center [646, 595] width 638 height 26
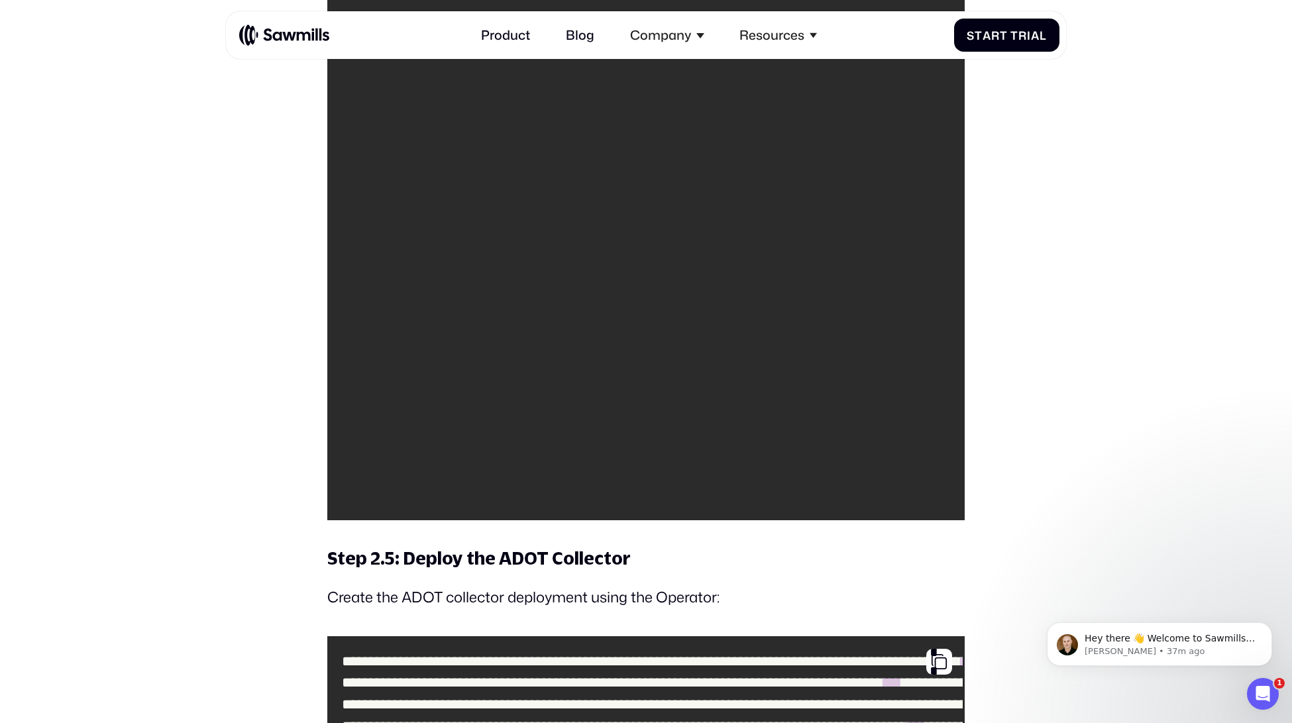
scroll to position [6041, 0]
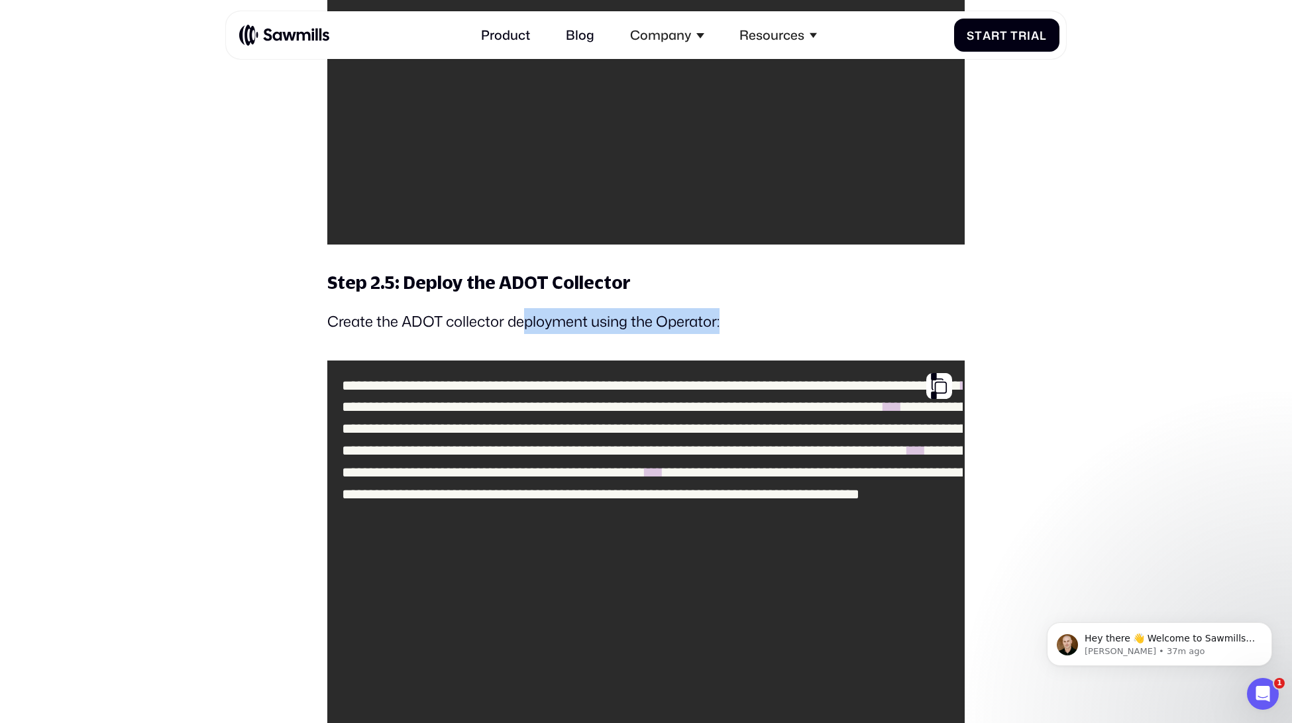
drag, startPoint x: 525, startPoint y: 343, endPoint x: 757, endPoint y: 351, distance: 232.6
click at [757, 334] on p "Create the ADOT collector deployment using the Operator:" at bounding box center [646, 321] width 638 height 26
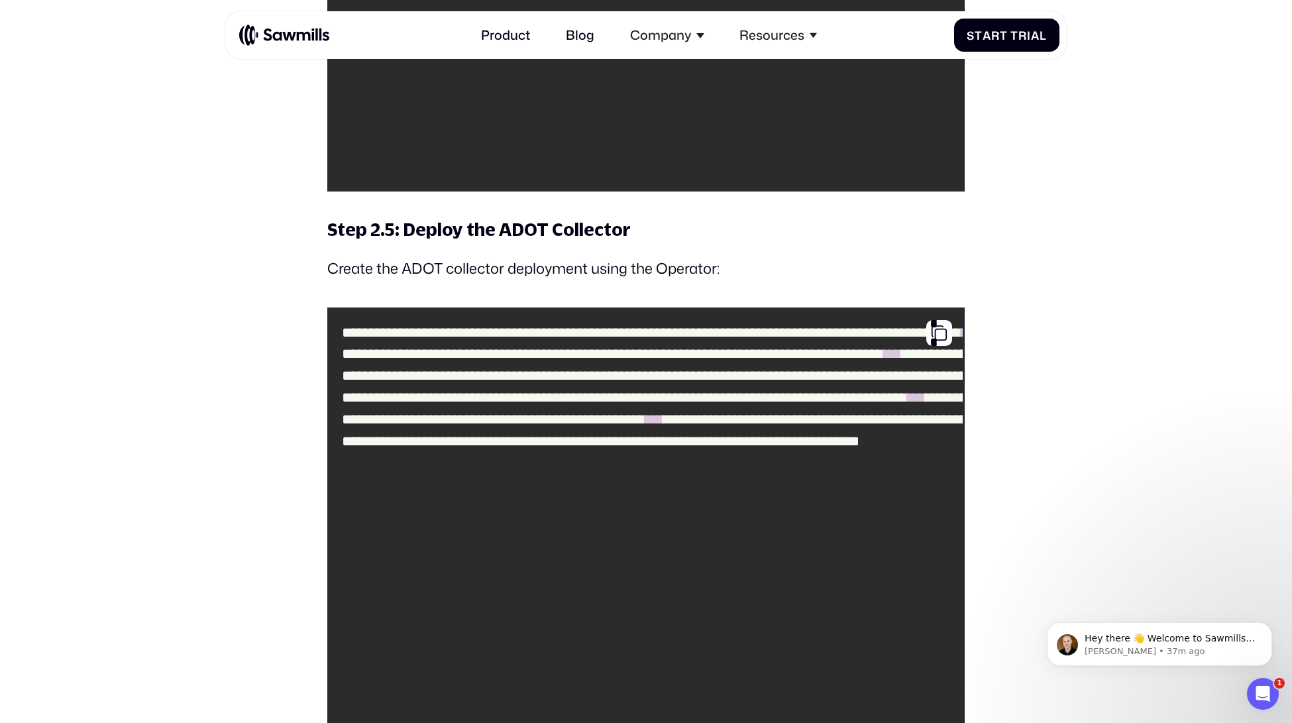
drag, startPoint x: 646, startPoint y: 505, endPoint x: 862, endPoint y: 520, distance: 215.8
drag, startPoint x: 551, startPoint y: 546, endPoint x: 714, endPoint y: 623, distance: 180.1
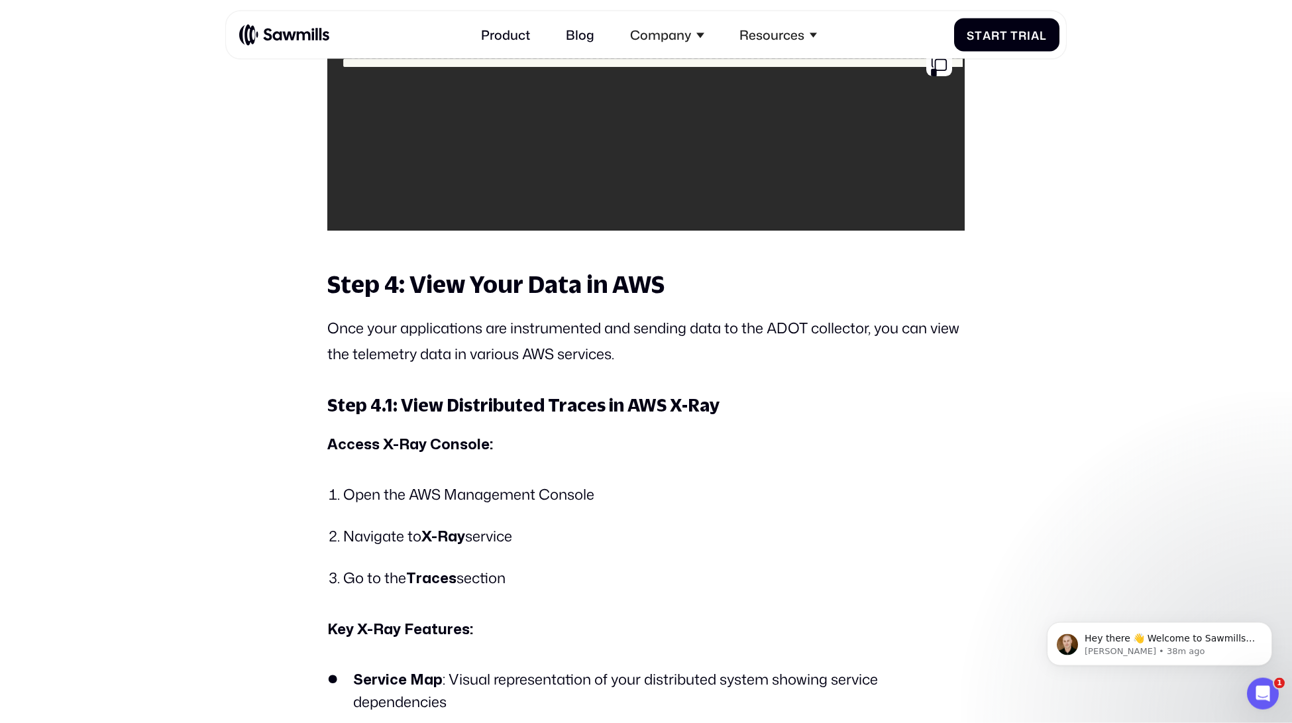
scroll to position [11986, 0]
